Goal: Task Accomplishment & Management: Manage account settings

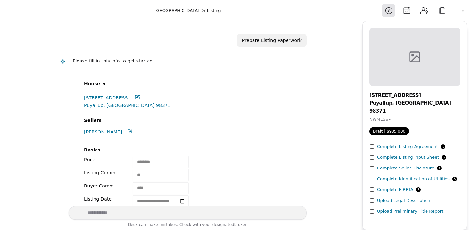
scroll to position [466, 0]
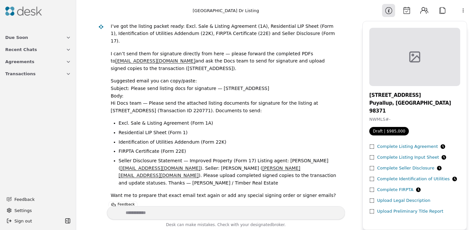
click at [395, 143] on div "Complete Listing Agreement" at bounding box center [411, 146] width 68 height 7
click at [27, 75] on span "Transactions" at bounding box center [20, 73] width 30 height 7
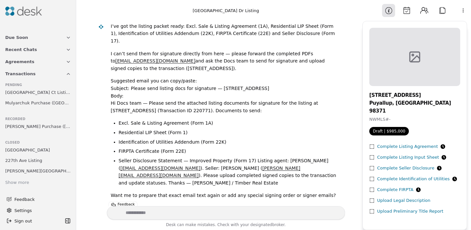
click at [441, 144] on icon at bounding box center [443, 146] width 5 height 5
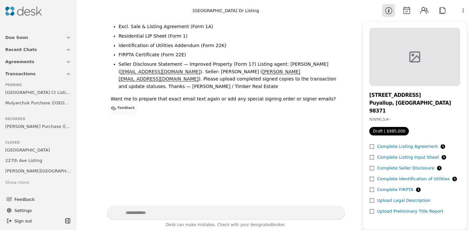
scroll to position [617, 0]
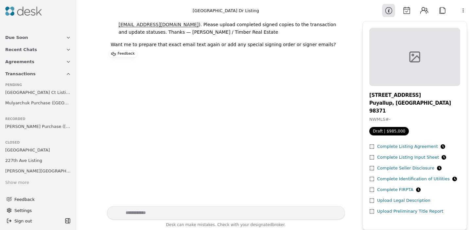
click at [65, 62] on button "Agreements" at bounding box center [38, 62] width 74 height 12
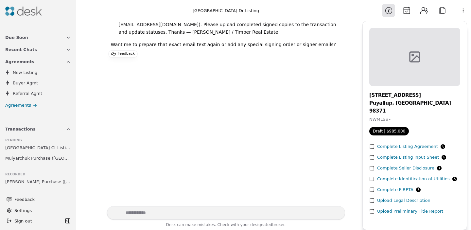
click at [66, 62] on icon "button" at bounding box center [68, 61] width 5 height 5
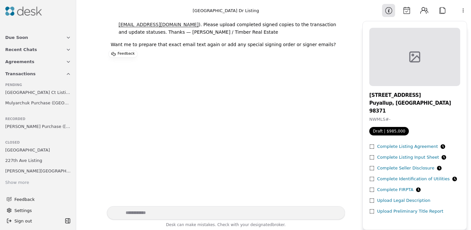
click at [52, 104] on span "Mulyarchuk Purchase ([GEOGRAPHIC_DATA])" at bounding box center [38, 103] width 66 height 7
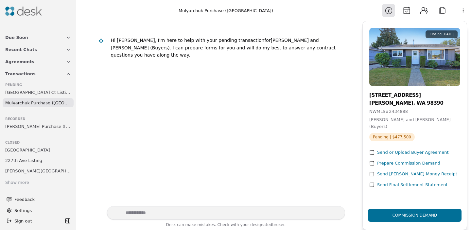
click at [406, 15] on button "Calendar" at bounding box center [406, 10] width 13 height 13
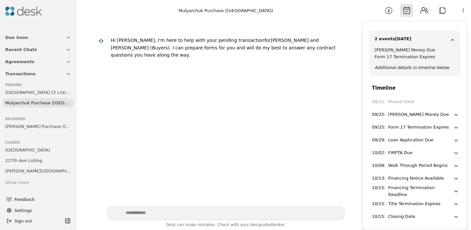
click at [415, 117] on div "[PERSON_NAME] Money Due" at bounding box center [419, 114] width 61 height 7
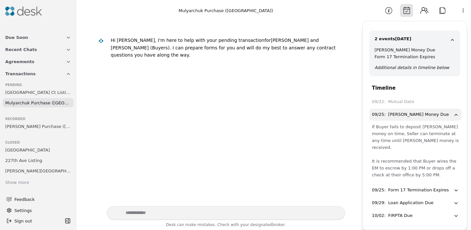
click at [459, 114] on icon "button" at bounding box center [457, 115] width 6 height 6
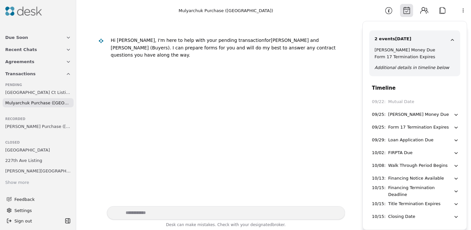
click at [459, 114] on icon "button" at bounding box center [457, 115] width 6 height 6
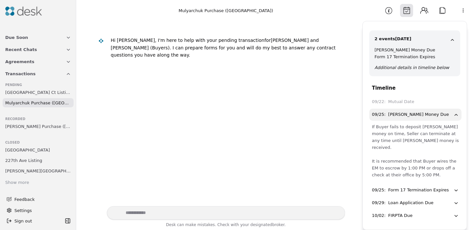
click at [459, 114] on icon "button" at bounding box center [457, 115] width 6 height 6
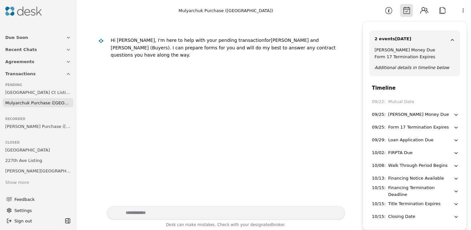
scroll to position [6, 0]
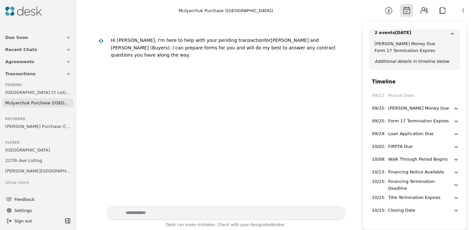
click at [456, 108] on icon "button" at bounding box center [457, 109] width 6 height 6
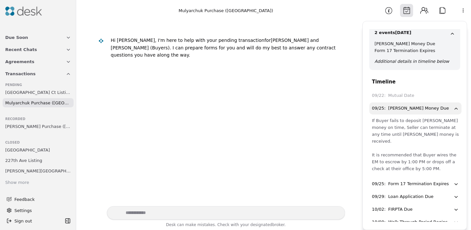
click at [456, 108] on icon "button" at bounding box center [456, 108] width 3 height 1
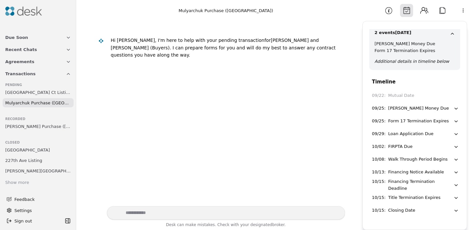
click at [403, 146] on div "FIRPTA Due" at bounding box center [401, 146] width 24 height 7
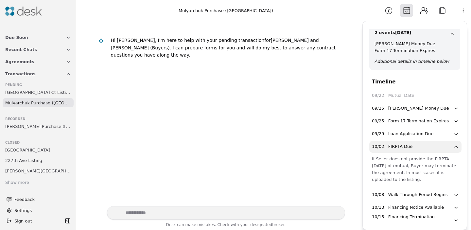
click at [403, 147] on div "FIRPTA Due" at bounding box center [401, 146] width 24 height 7
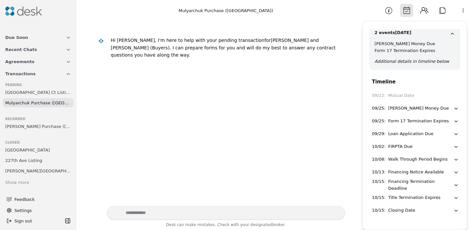
click at [27, 93] on span "[GEOGRAPHIC_DATA] Ct Listing" at bounding box center [38, 92] width 66 height 7
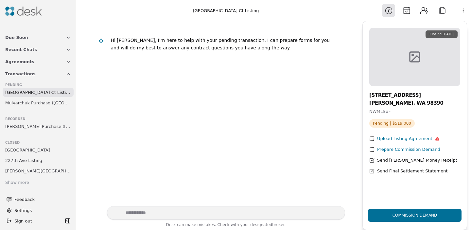
click at [29, 103] on span "Mulyarchuk Purchase ([GEOGRAPHIC_DATA])" at bounding box center [38, 103] width 66 height 7
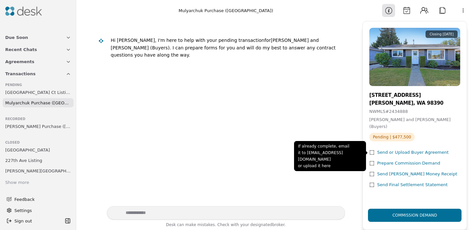
click at [371, 152] on icon at bounding box center [372, 152] width 5 height 5
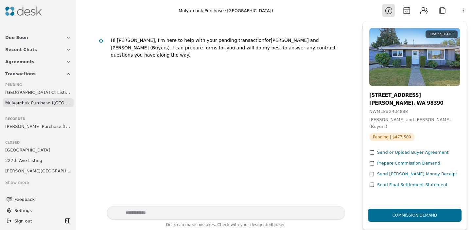
click at [407, 12] on button "Calendar" at bounding box center [406, 10] width 13 height 13
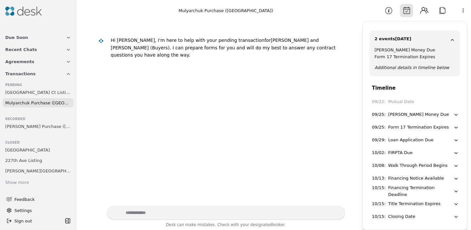
click at [428, 15] on button "Contacts" at bounding box center [424, 10] width 13 height 13
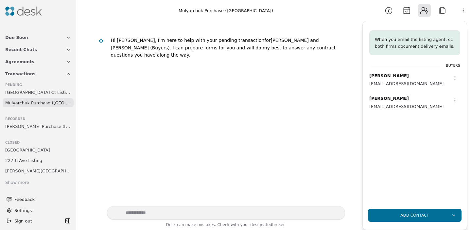
click at [444, 12] on button "Attach" at bounding box center [442, 10] width 13 height 13
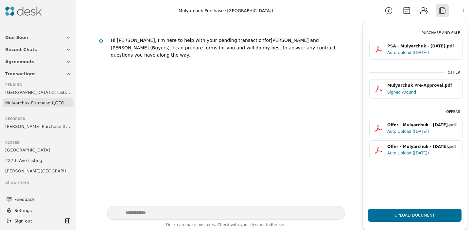
click at [422, 12] on button "Contacts" at bounding box center [424, 10] width 13 height 13
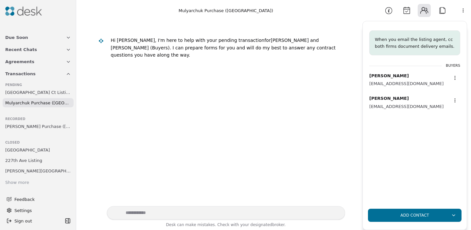
click at [387, 11] on button "Information" at bounding box center [388, 10] width 13 height 13
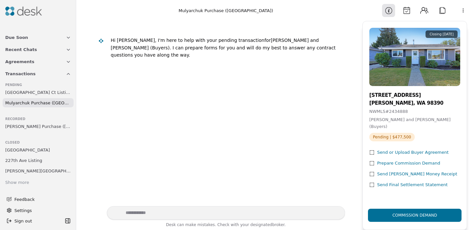
click at [34, 78] on button "Transactions" at bounding box center [38, 74] width 74 height 12
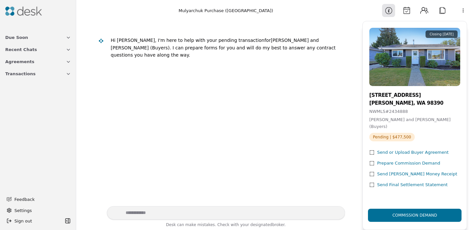
click at [18, 13] on img at bounding box center [23, 11] width 37 height 9
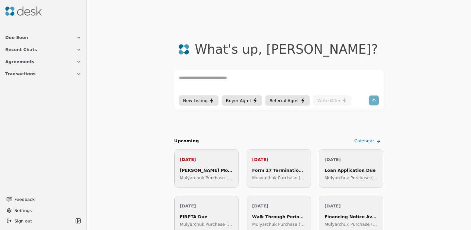
click at [21, 72] on span "Transactions" at bounding box center [20, 73] width 30 height 7
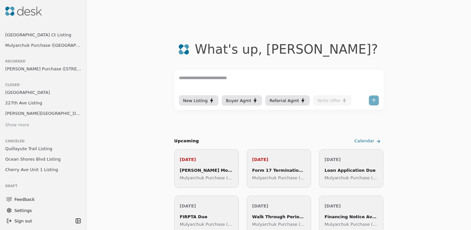
scroll to position [83, 0]
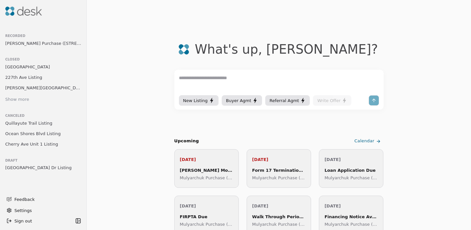
click at [26, 168] on span "[GEOGRAPHIC_DATA] Dr Listing" at bounding box center [38, 167] width 66 height 7
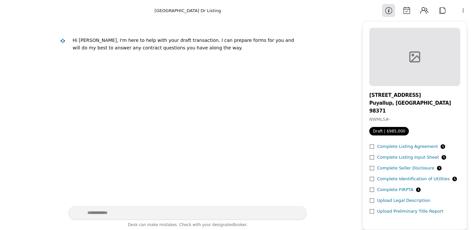
scroll to position [466, 0]
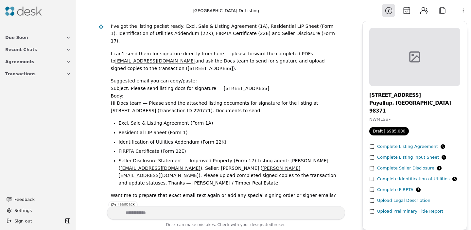
click at [43, 74] on button "Transactions" at bounding box center [38, 74] width 74 height 12
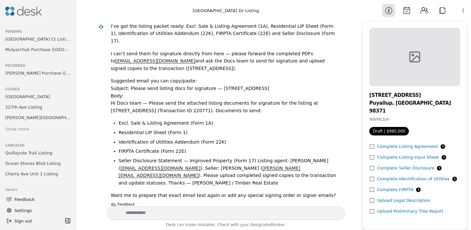
scroll to position [83, 0]
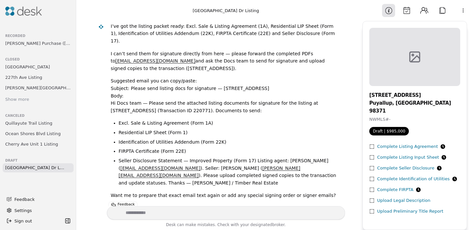
click at [35, 173] on div "Pending [GEOGRAPHIC_DATA] Listing Mulyarchuk Purchase ([GEOGRAPHIC_DATA]) Recor…" at bounding box center [38, 90] width 74 height 186
click at [35, 169] on span "[GEOGRAPHIC_DATA] Dr Listing" at bounding box center [34, 167] width 59 height 7
click at [68, 167] on html "**********" at bounding box center [235, 115] width 471 height 230
click at [55, 170] on html "**********" at bounding box center [235, 115] width 471 height 230
click at [45, 169] on span "[GEOGRAPHIC_DATA] Dr Listing" at bounding box center [34, 167] width 59 height 7
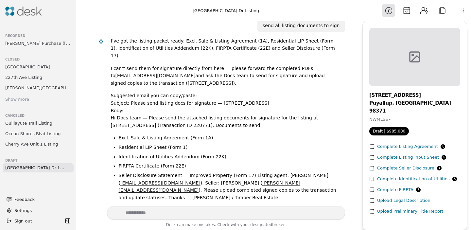
scroll to position [446, 0]
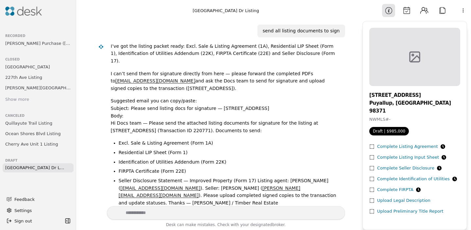
click at [31, 169] on span "[GEOGRAPHIC_DATA] Dr Listing" at bounding box center [34, 167] width 59 height 7
click at [67, 168] on html "**********" at bounding box center [235, 115] width 471 height 230
click at [55, 181] on html "**********" at bounding box center [235, 115] width 471 height 230
click at [13, 7] on img at bounding box center [23, 11] width 37 height 9
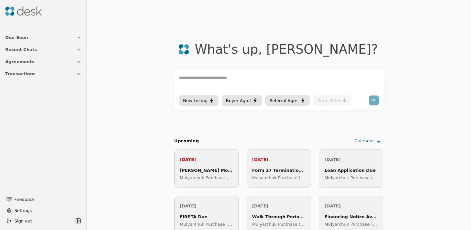
click at [77, 76] on icon "button" at bounding box center [78, 73] width 5 height 5
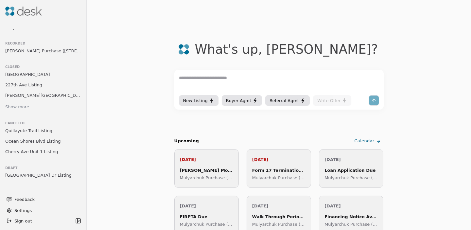
scroll to position [83, 0]
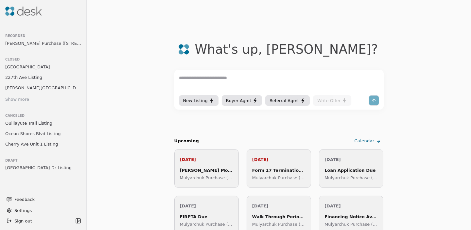
click at [32, 168] on span "[GEOGRAPHIC_DATA] Dr Listing" at bounding box center [38, 167] width 66 height 7
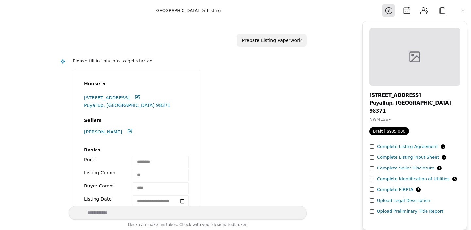
scroll to position [466, 0]
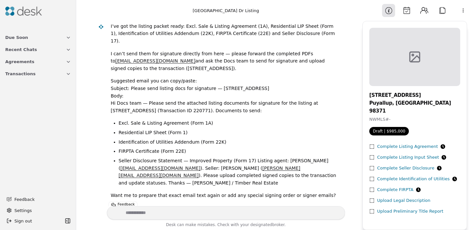
click at [464, 13] on html "**********" at bounding box center [235, 115] width 471 height 230
click at [445, 28] on div "Available Actions" at bounding box center [448, 25] width 45 height 11
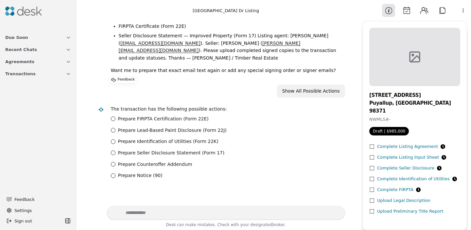
scroll to position [632, 0]
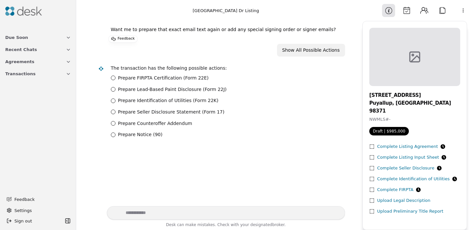
click at [464, 13] on html "**********" at bounding box center [235, 115] width 471 height 230
click at [439, 24] on div "Available Actions" at bounding box center [448, 25] width 45 height 11
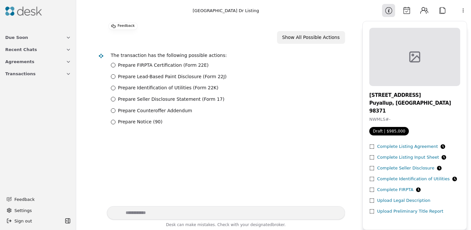
scroll to position [642, 0]
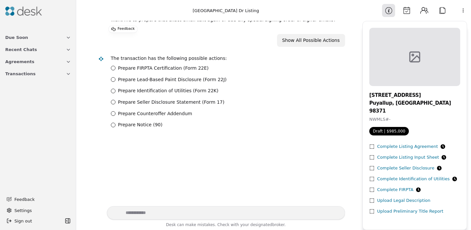
click at [64, 76] on button "Transactions" at bounding box center [38, 74] width 74 height 12
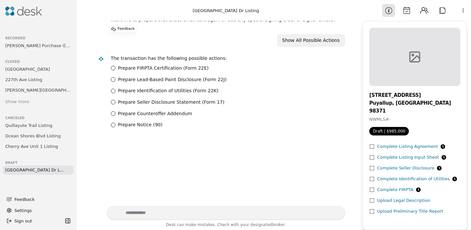
scroll to position [83, 0]
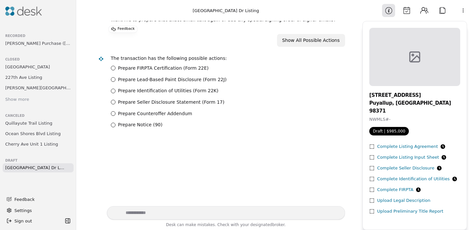
click at [69, 167] on html "**********" at bounding box center [235, 115] width 471 height 230
click at [50, 169] on html "**********" at bounding box center [235, 115] width 471 height 230
click at [50, 169] on span "[GEOGRAPHIC_DATA] Dr Listing" at bounding box center [34, 167] width 59 height 7
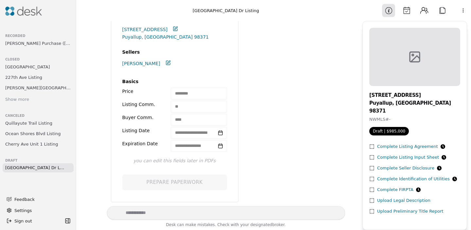
scroll to position [57, 0]
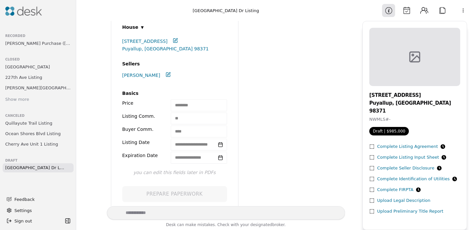
click at [409, 143] on div "Complete Listing Agreement" at bounding box center [411, 146] width 68 height 7
click at [372, 144] on icon at bounding box center [372, 146] width 5 height 5
click at [398, 143] on div "Complete Listing Agreement" at bounding box center [411, 146] width 68 height 7
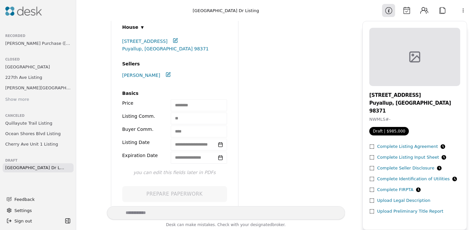
click at [396, 176] on div "Complete Identification of Utilities" at bounding box center [417, 179] width 80 height 7
click at [320, 66] on div "**********" at bounding box center [225, 113] width 229 height 201
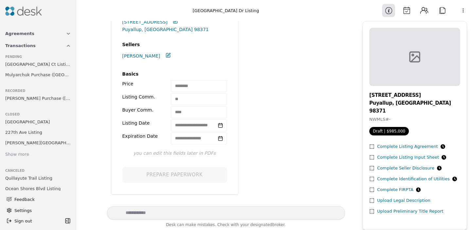
scroll to position [0, 0]
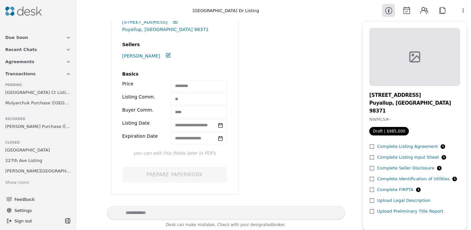
drag, startPoint x: 28, startPoint y: 65, endPoint x: 30, endPoint y: 81, distance: 15.8
click at [30, 81] on div "Due Soon Recent Chats Agreements Transactions Pending [GEOGRAPHIC_DATA] Ct List…" at bounding box center [38, 129] width 76 height 201
click at [30, 72] on span "Transactions" at bounding box center [20, 73] width 30 height 7
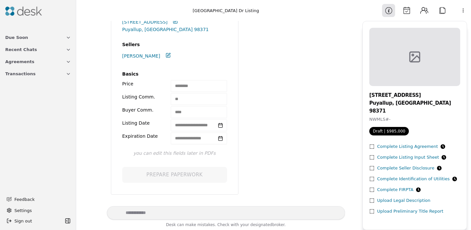
click at [30, 72] on span "Transactions" at bounding box center [20, 73] width 30 height 7
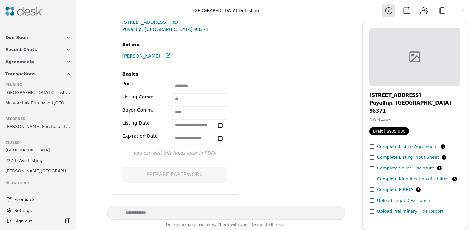
scroll to position [83, 0]
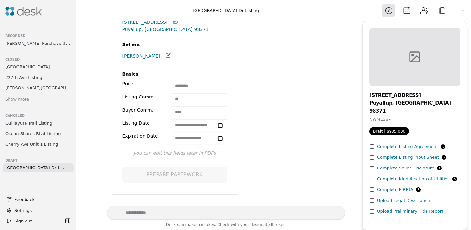
click at [39, 171] on link "[GEOGRAPHIC_DATA] Dr Listing" at bounding box center [38, 167] width 71 height 9
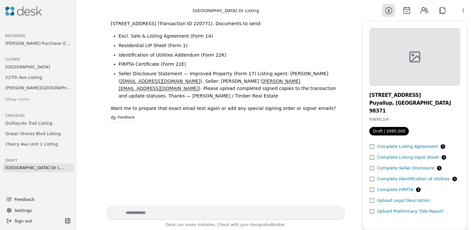
scroll to position [617, 0]
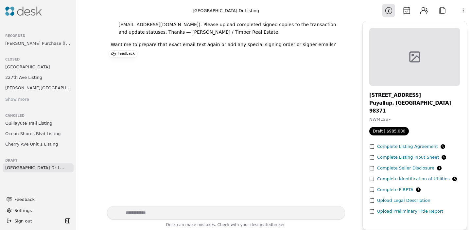
click at [396, 143] on div "Complete Listing Agreement" at bounding box center [411, 146] width 68 height 7
click at [47, 164] on span "[GEOGRAPHIC_DATA] Dr Listing" at bounding box center [34, 167] width 59 height 7
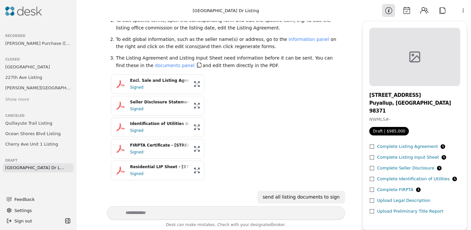
scroll to position [279, 0]
click at [155, 85] on div "Signed" at bounding box center [160, 87] width 60 height 7
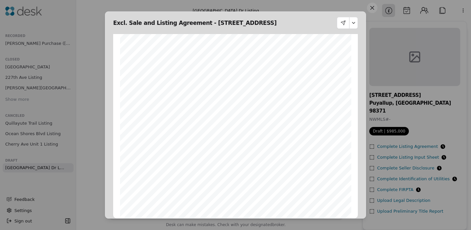
scroll to position [110, 0]
click at [356, 27] on button at bounding box center [354, 23] width 9 height 12
click at [344, 37] on button "Download PDF" at bounding box center [334, 39] width 44 height 12
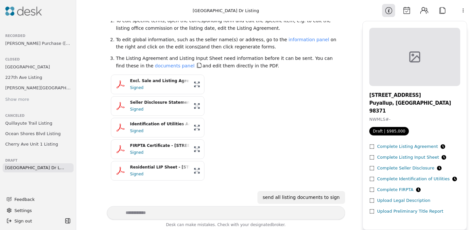
click at [415, 143] on div "Complete Listing Agreement" at bounding box center [411, 146] width 68 height 7
click at [395, 165] on div "Complete Seller Disclosure" at bounding box center [409, 168] width 64 height 7
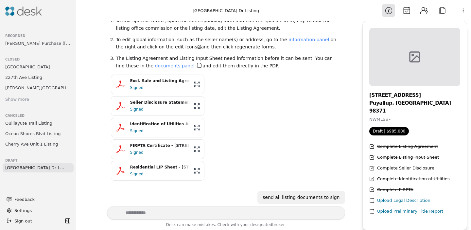
click at [393, 187] on div "Complete FIRPTA" at bounding box center [395, 190] width 36 height 7
click at [361, 176] on div "[STREET_ADDRESS][PERSON_NAME] NWMLS # - Draft | $985,000 Complete Listing Agree…" at bounding box center [415, 125] width 113 height 209
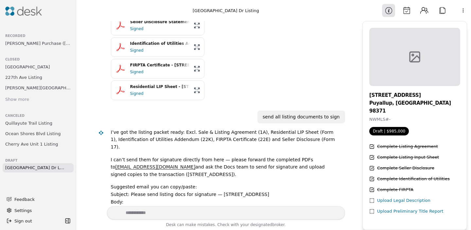
scroll to position [360, 0]
click at [373, 198] on icon at bounding box center [372, 200] width 5 height 5
click at [373, 209] on icon at bounding box center [372, 211] width 5 height 5
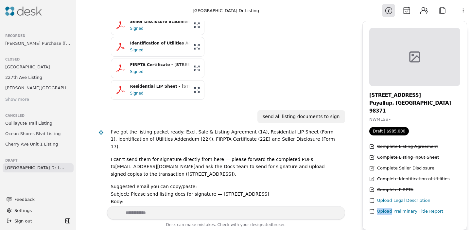
click at [373, 209] on icon at bounding box center [372, 211] width 5 height 5
click at [370, 209] on icon at bounding box center [372, 211] width 5 height 5
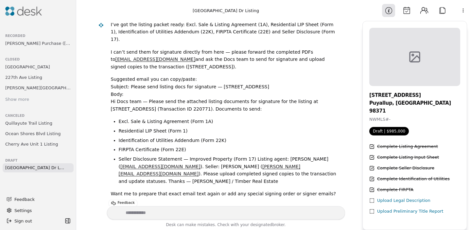
scroll to position [617, 0]
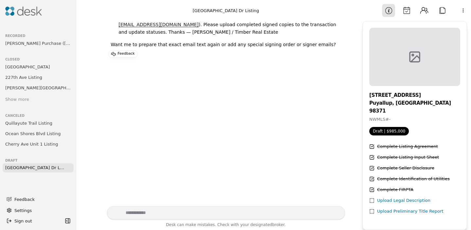
click at [391, 197] on div "Upload Legal Description" at bounding box center [403, 200] width 53 height 7
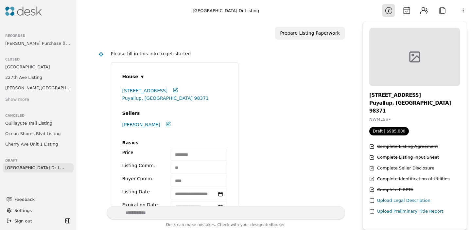
scroll to position [0, 0]
